Goal: Task Accomplishment & Management: Complete application form

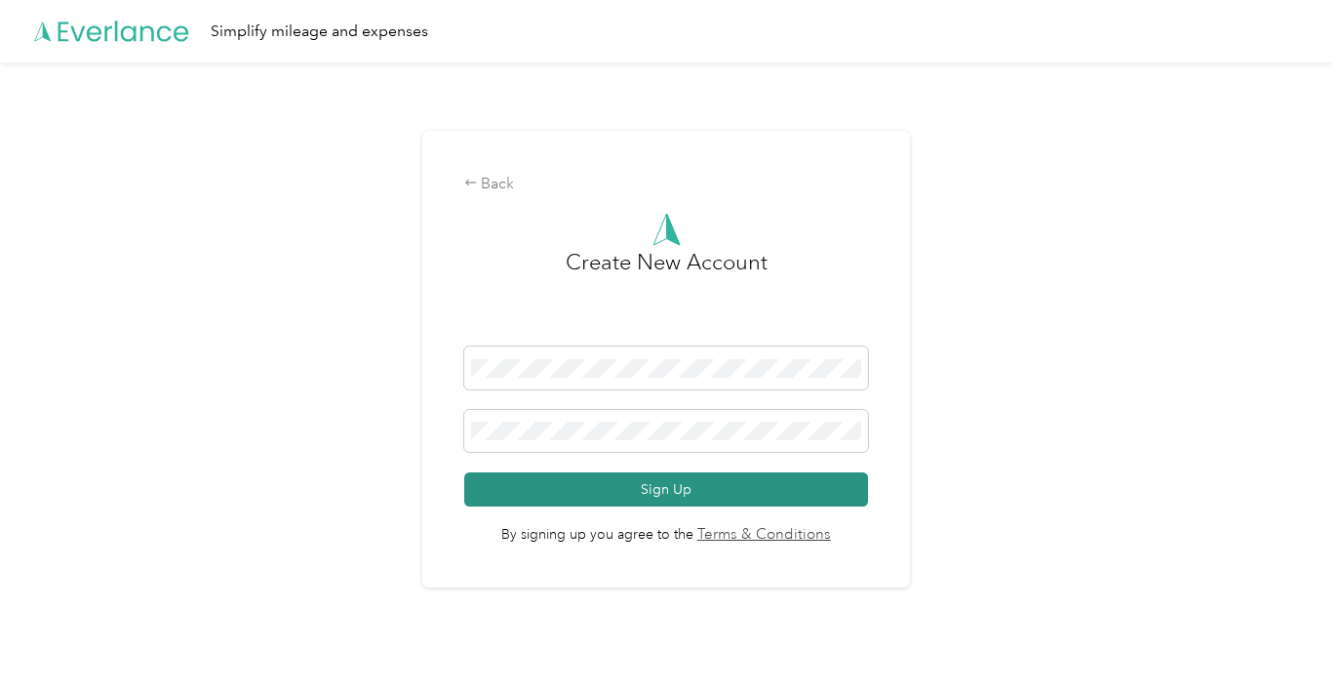
click at [615, 486] on button "Sign Up" at bounding box center [666, 489] width 405 height 34
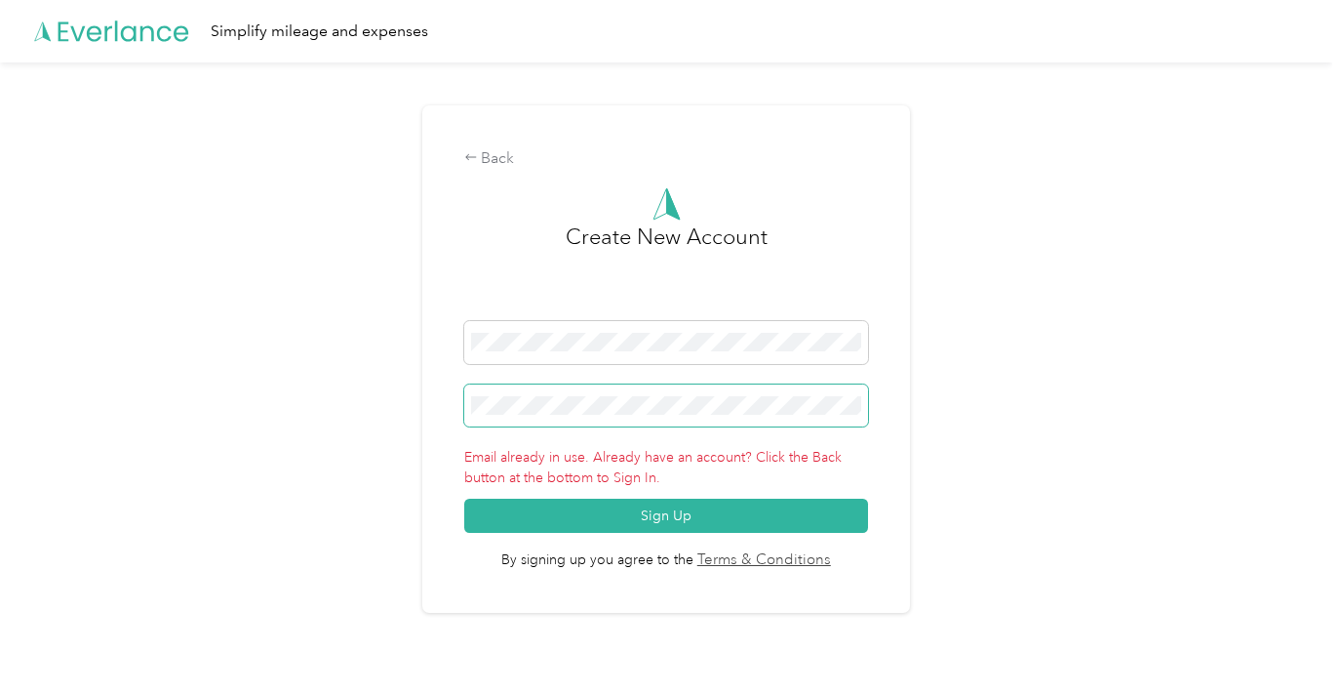
click at [450, 365] on div "Back Create New Account Email already in use. Already have an account? Click th…" at bounding box center [666, 358] width 488 height 507
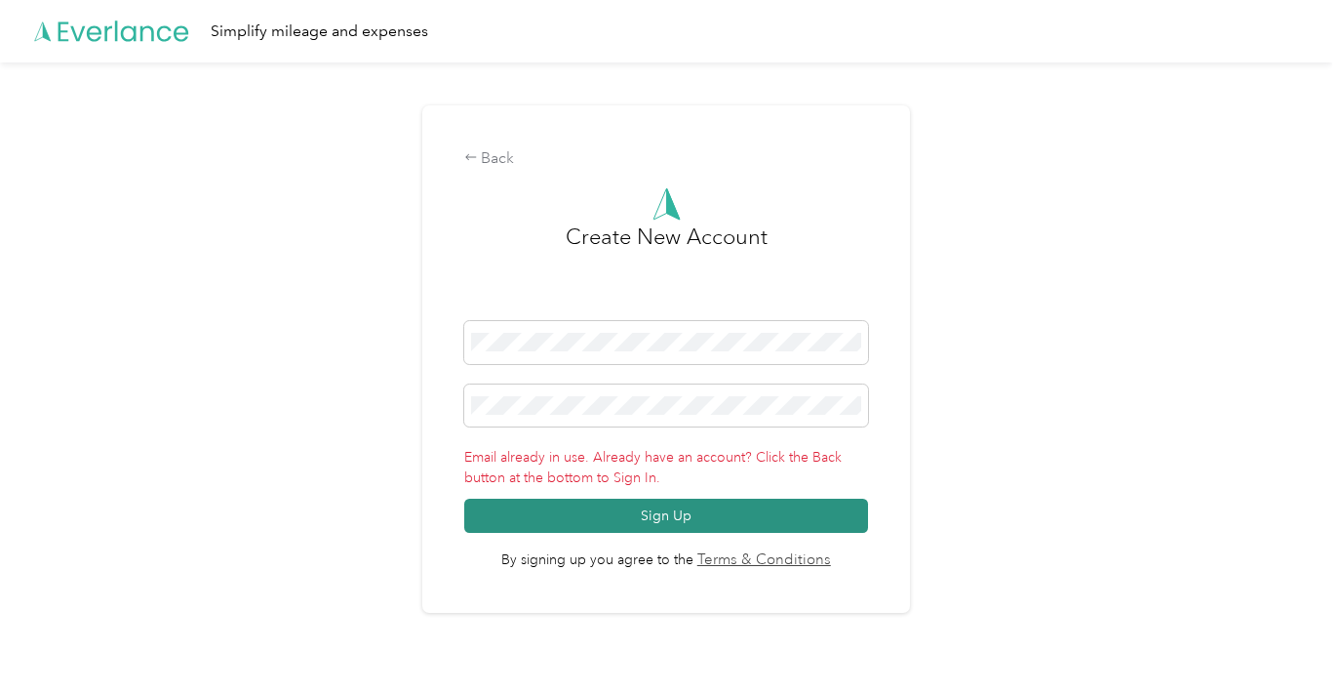
click at [566, 520] on button "Sign Up" at bounding box center [666, 516] width 405 height 34
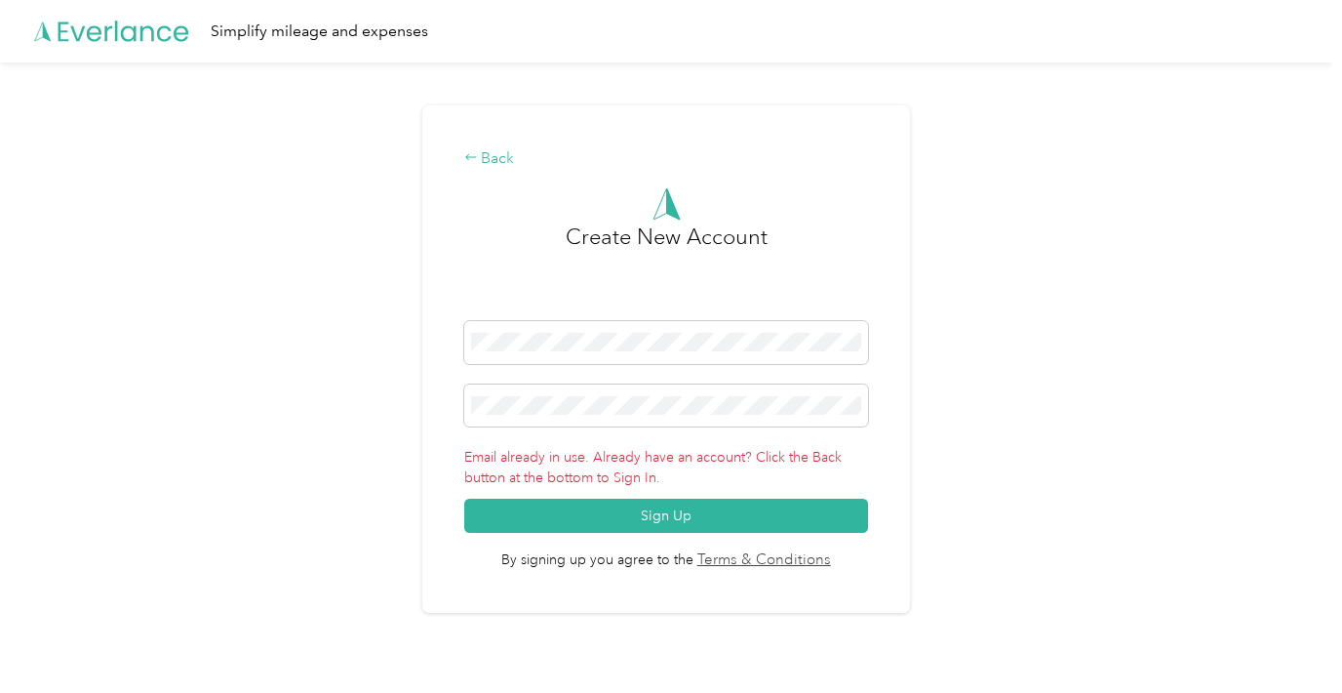
click at [487, 160] on div "Back" at bounding box center [666, 158] width 405 height 23
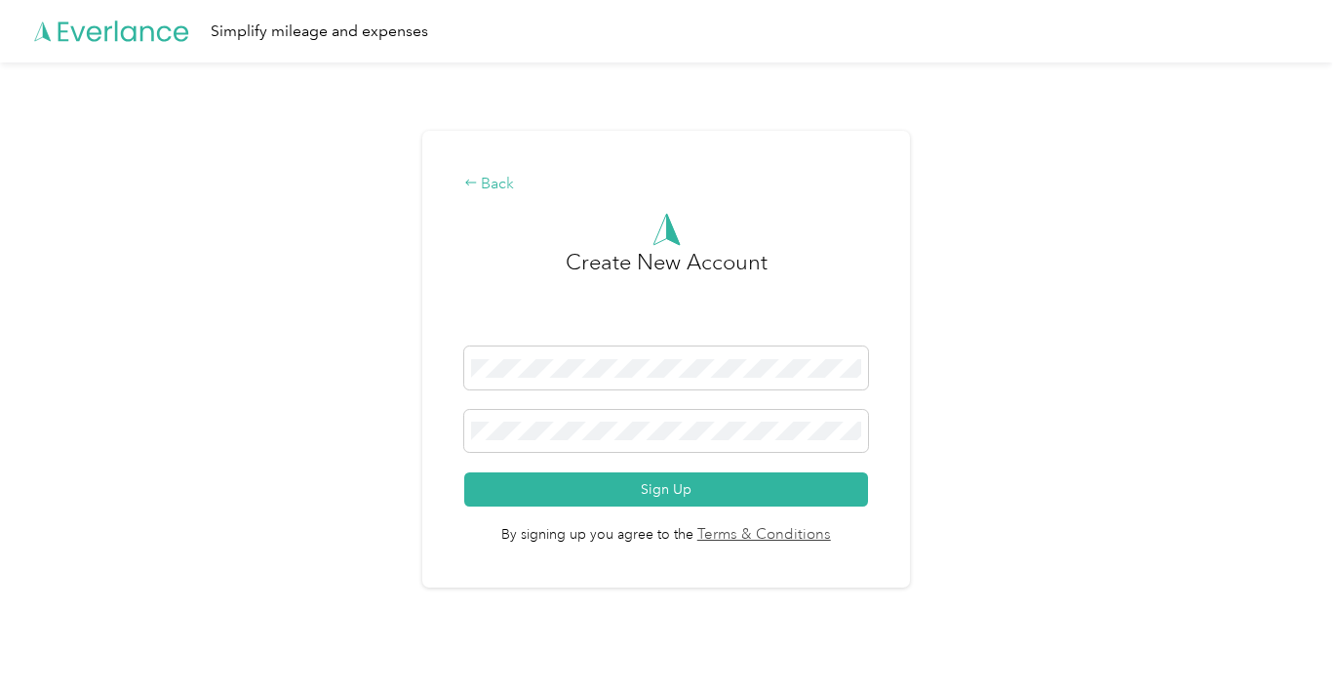
click at [494, 185] on div "Back" at bounding box center [666, 184] width 405 height 23
